Goal: Find specific page/section: Find specific page/section

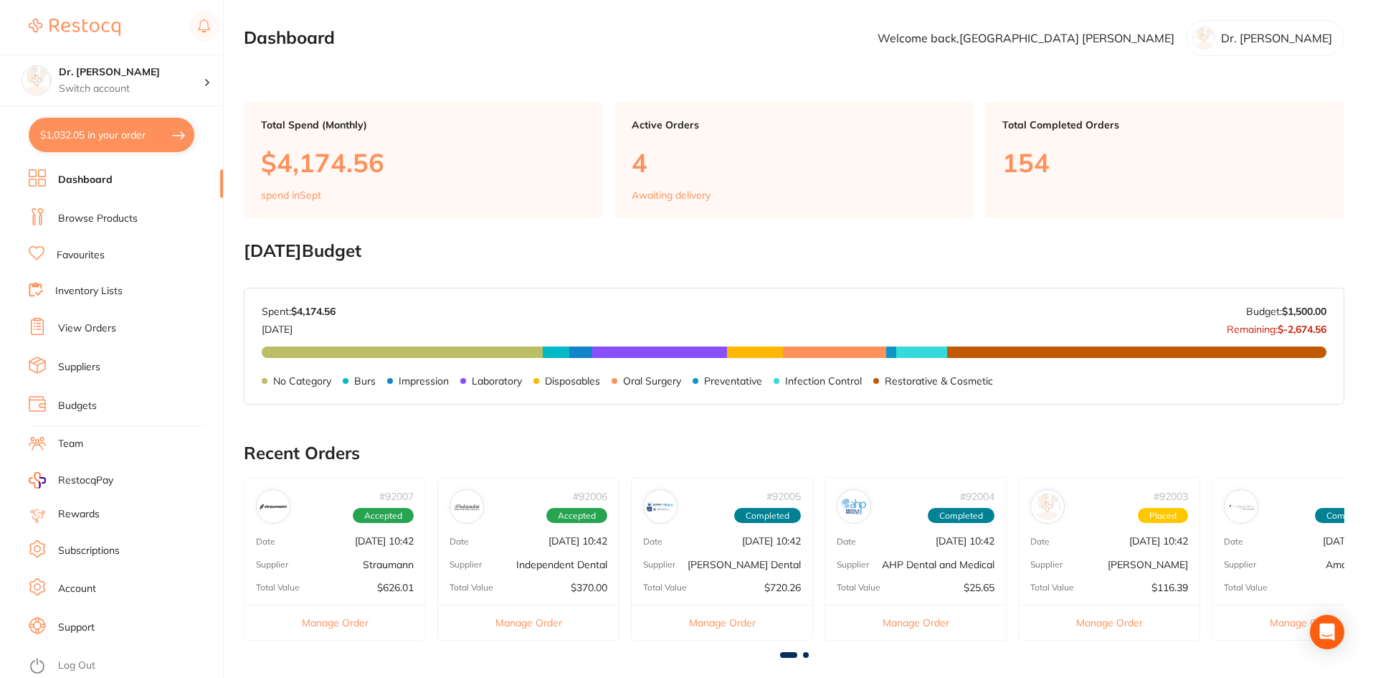
click at [71, 212] on link "Browse Products" at bounding box center [98, 219] width 80 height 14
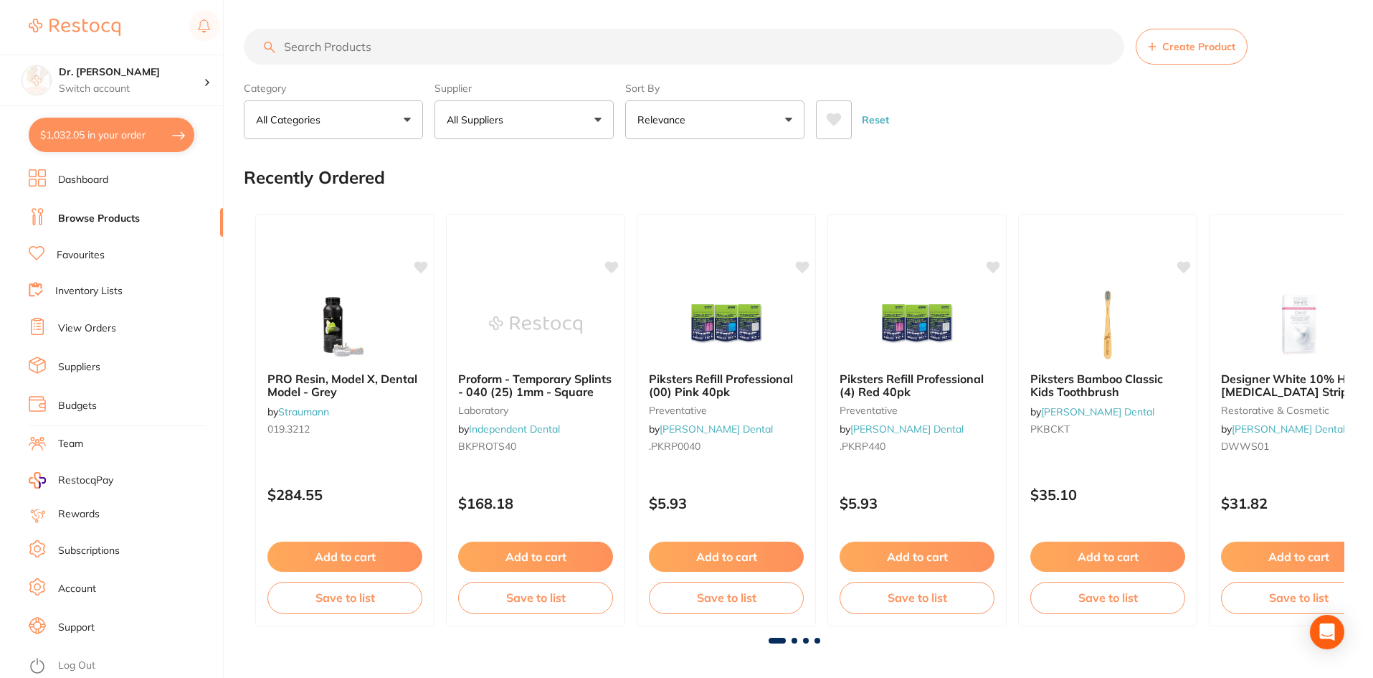
drag, startPoint x: 282, startPoint y: 42, endPoint x: 528, endPoint y: 41, distance: 246.7
click at [528, 41] on input "search" at bounding box center [684, 47] width 880 height 36
paste input "2MOC-0020"
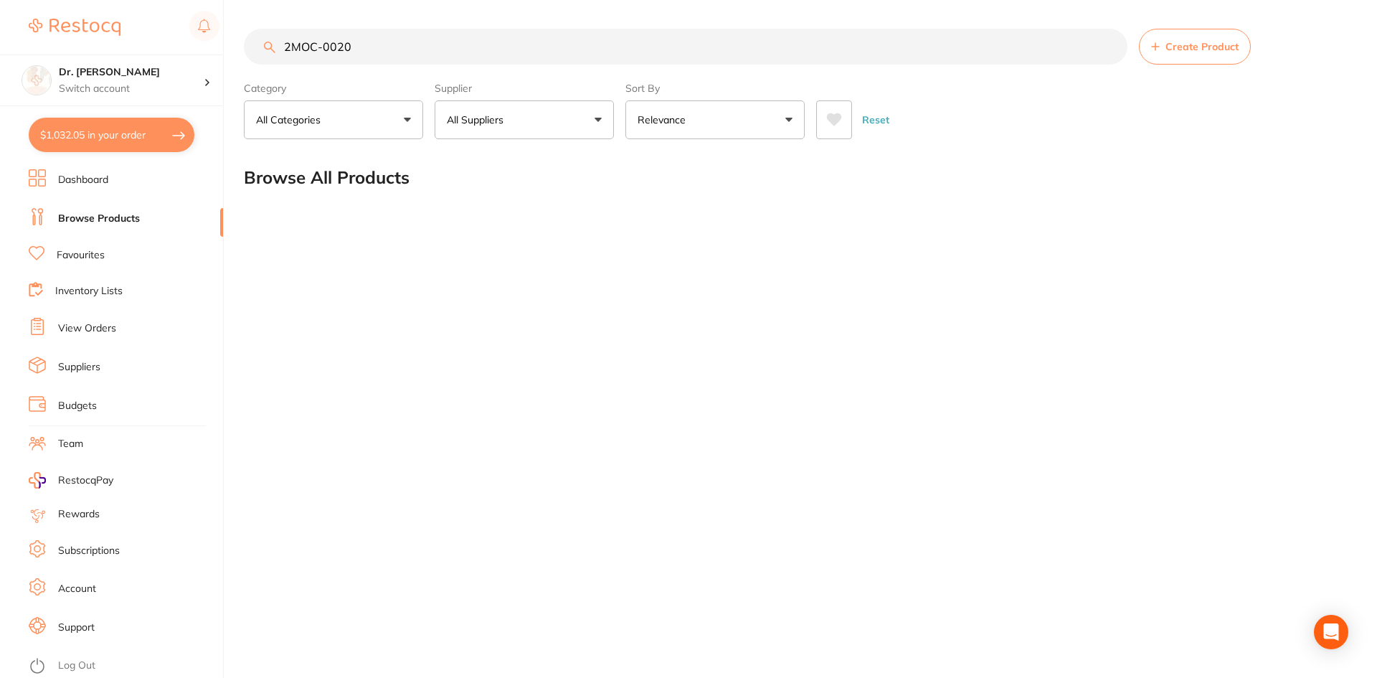
type input "2MOC-0020"
click at [470, 114] on p "All Suppliers" at bounding box center [478, 120] width 62 height 14
click at [486, 205] on strong "All Suppliers" at bounding box center [486, 205] width 68 height 13
click at [477, 160] on input "search" at bounding box center [524, 163] width 179 height 36
type input "[PERSON_NAME]"
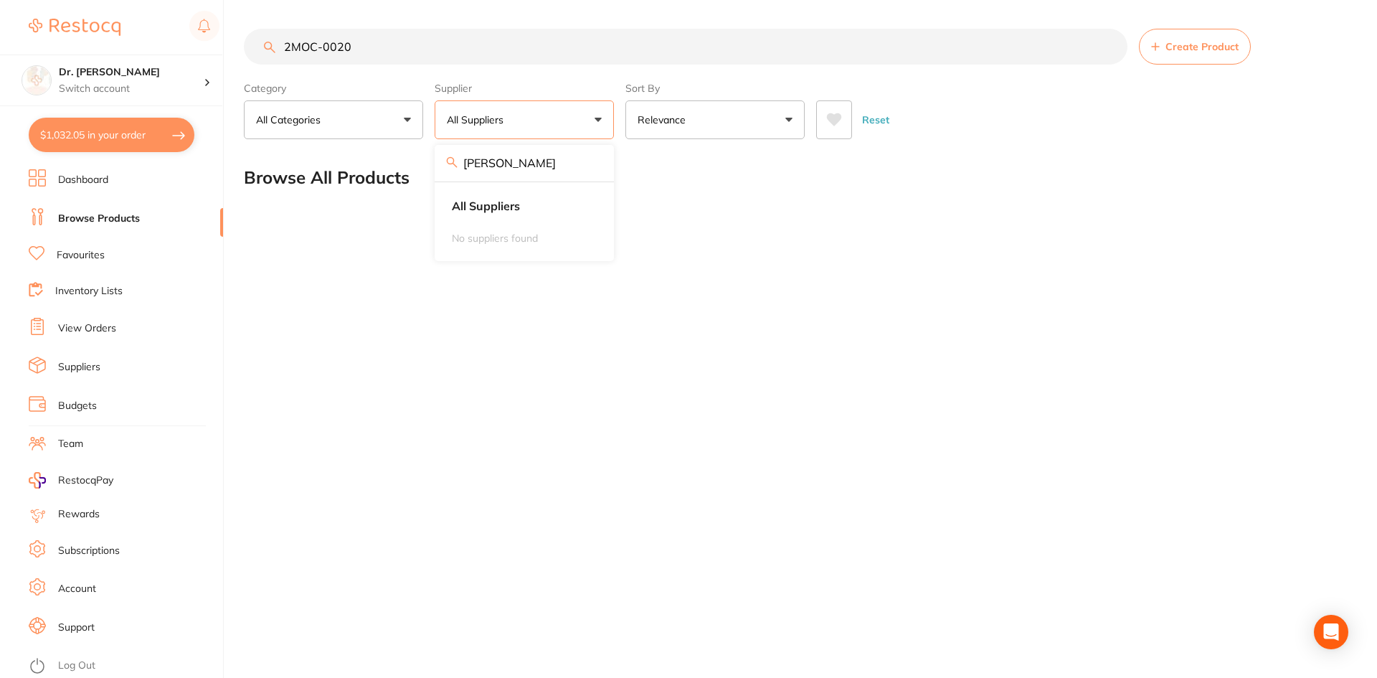
click at [494, 39] on input "2MOC-0020" at bounding box center [685, 47] width 883 height 36
click at [507, 120] on p "All Suppliers" at bounding box center [478, 120] width 62 height 14
drag, startPoint x: 384, startPoint y: 53, endPoint x: 107, endPoint y: 44, distance: 277.6
click at [107, 44] on div "$1,032.05 Dr. [PERSON_NAME] Switch account Dr. [PERSON_NAME] $1,032.05 in your …" at bounding box center [688, 339] width 1377 height 678
